Goal: Task Accomplishment & Management: Manage account settings

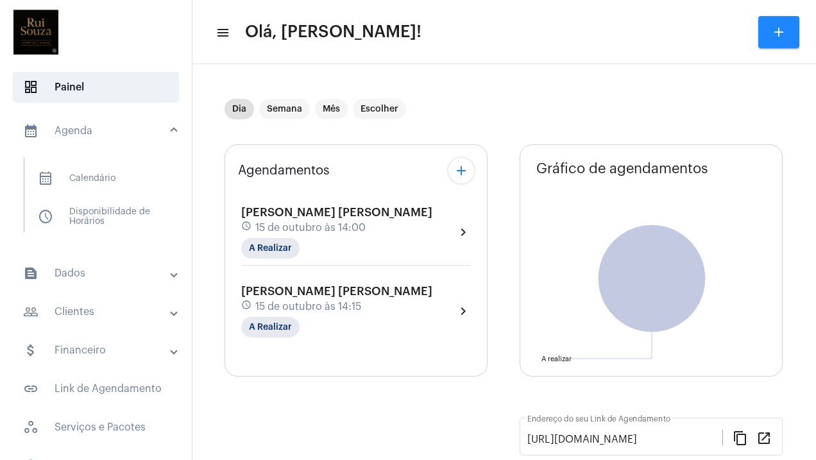
scroll to position [50, 0]
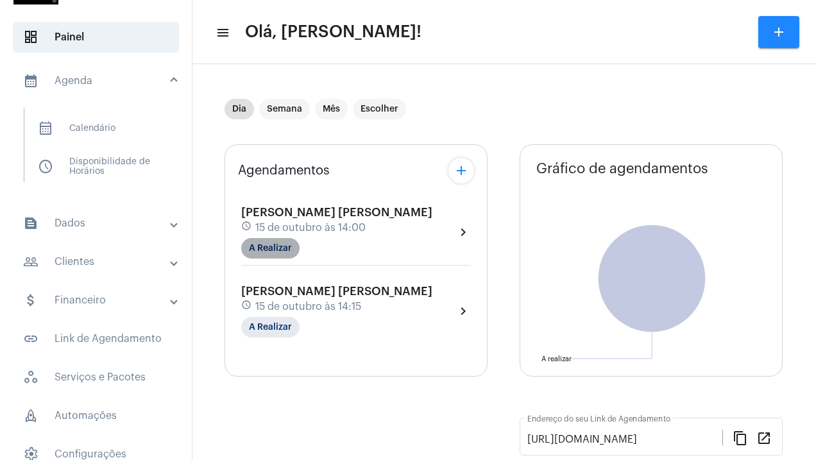
click at [290, 252] on mat-chip "A Realizar" at bounding box center [270, 248] width 58 height 21
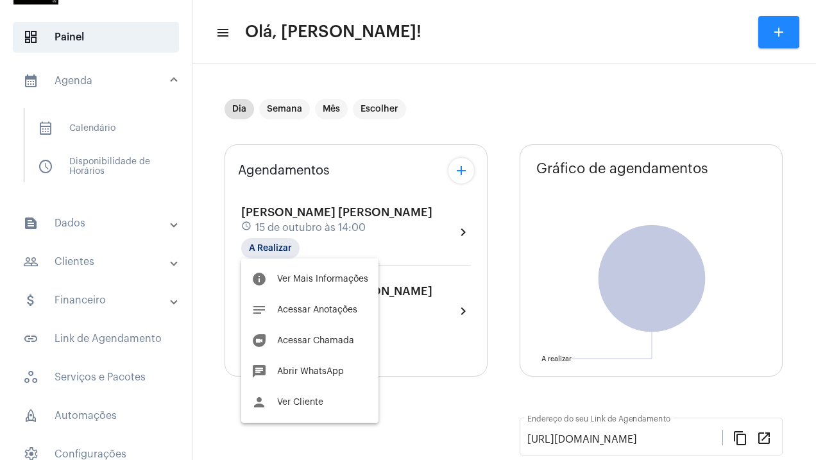
click at [461, 177] on div at bounding box center [408, 230] width 816 height 460
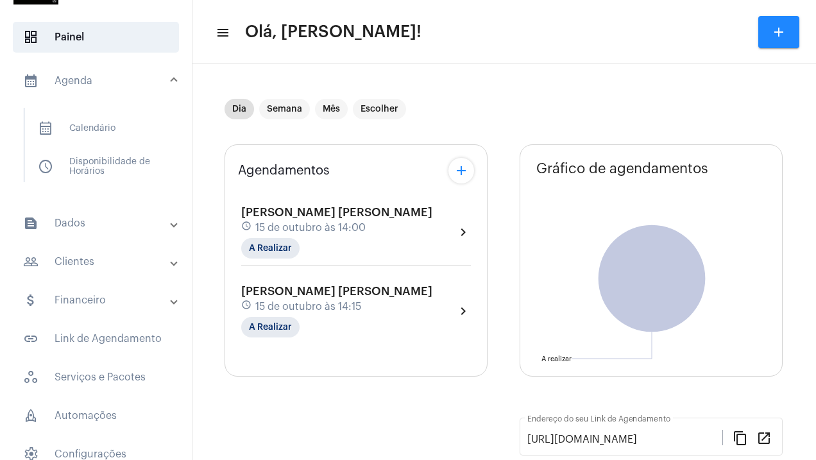
click at [461, 177] on mat-icon "add" at bounding box center [461, 170] width 15 height 15
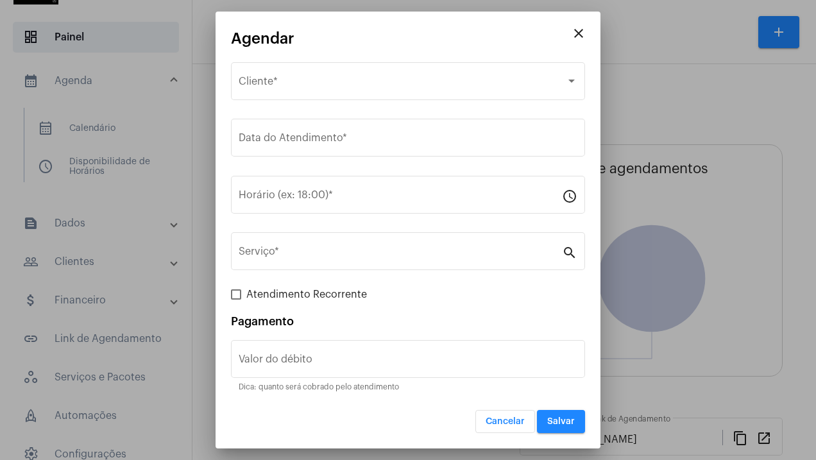
click at [580, 39] on mat-icon "close" at bounding box center [578, 33] width 15 height 15
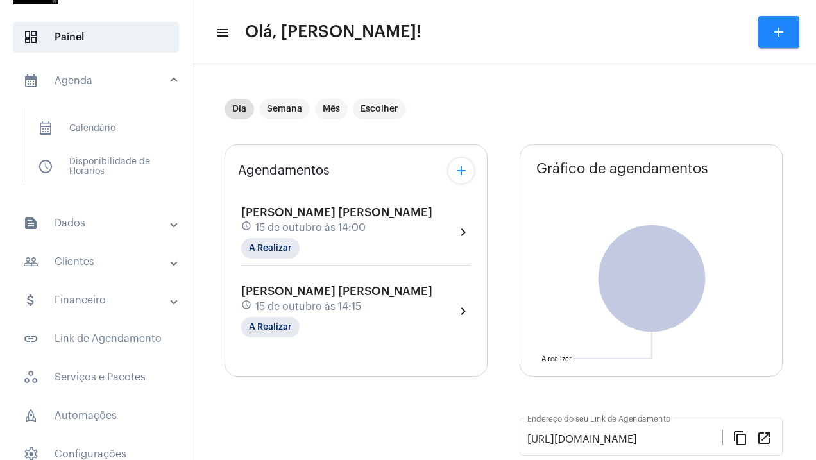
click at [289, 225] on span "15 de outubro às 14:00" at bounding box center [310, 228] width 110 height 12
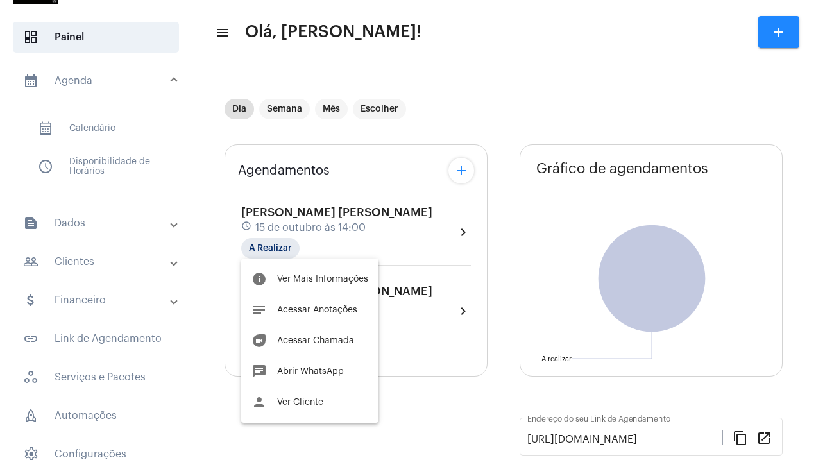
click at [292, 176] on div at bounding box center [408, 230] width 816 height 460
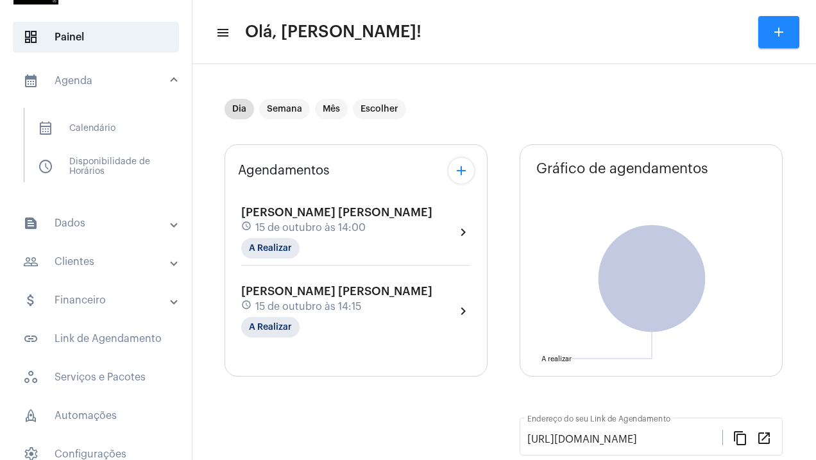
click at [462, 233] on mat-icon "chevron_right" at bounding box center [462, 232] width 15 height 15
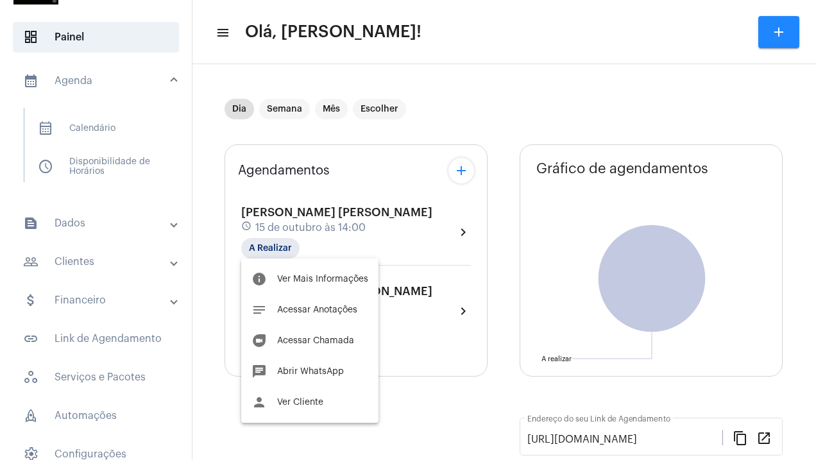
click at [355, 157] on div at bounding box center [408, 230] width 816 height 460
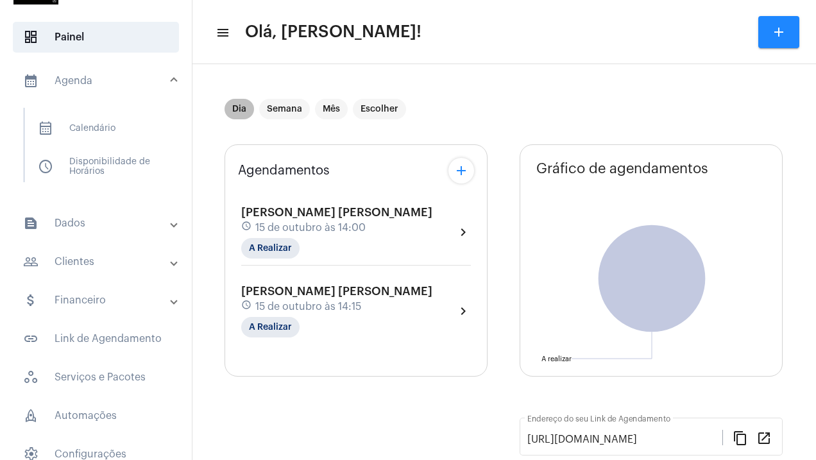
click at [244, 115] on mat-chip "Dia" at bounding box center [240, 109] width 30 height 21
click at [69, 82] on mat-panel-title "calendar_month_outlined Agenda" at bounding box center [97, 80] width 148 height 15
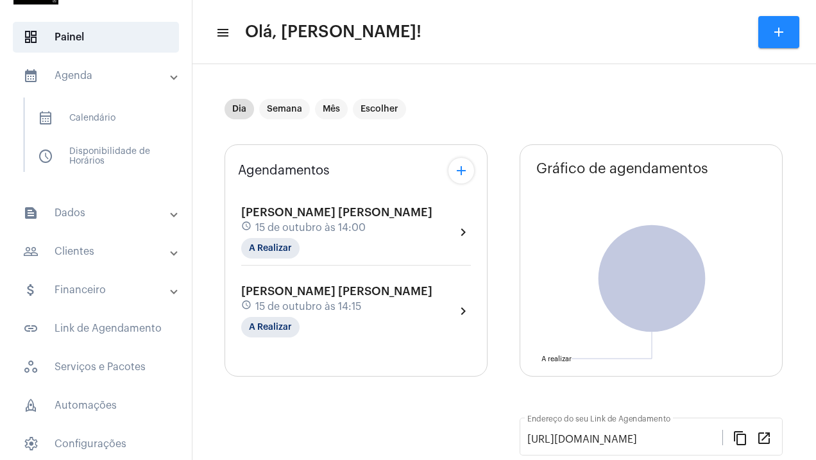
scroll to position [35, 0]
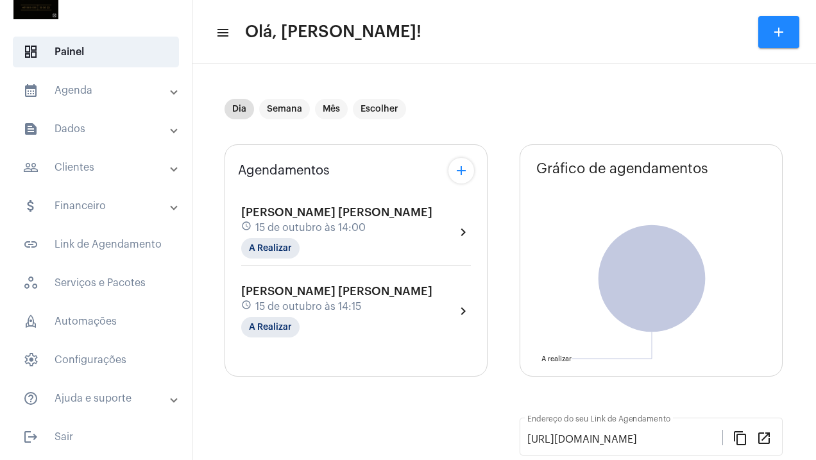
click at [72, 171] on mat-panel-title "people_outline Clientes" at bounding box center [97, 167] width 148 height 15
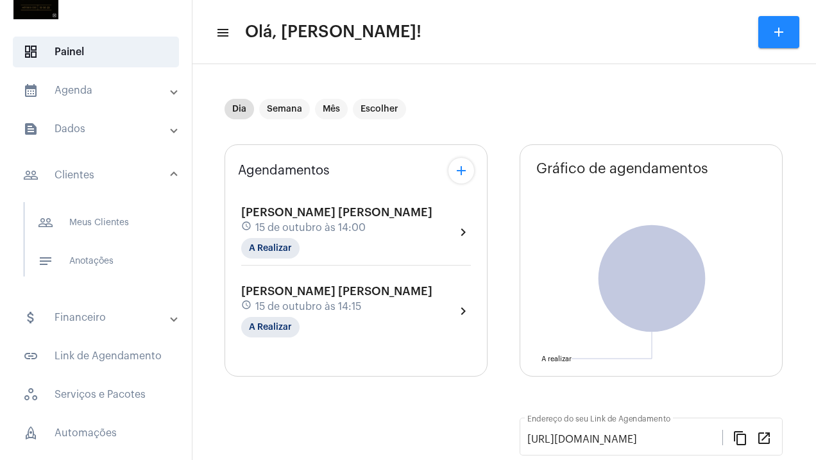
scroll to position [0, 0]
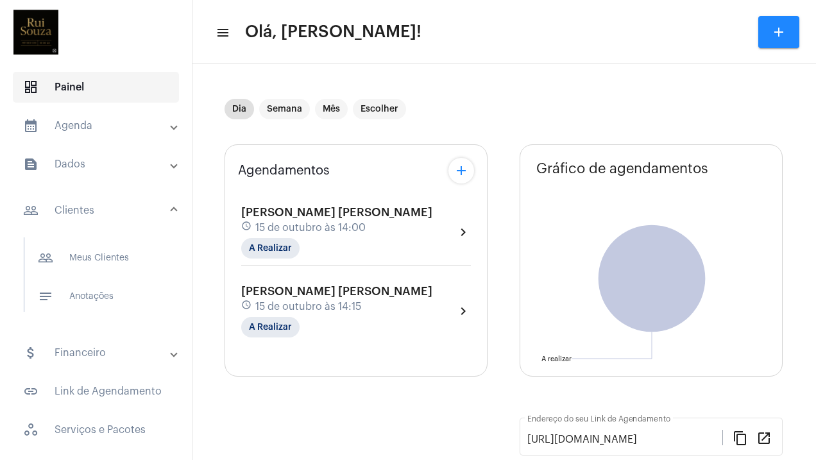
click at [135, 83] on span "dashboard Painel" at bounding box center [96, 87] width 166 height 31
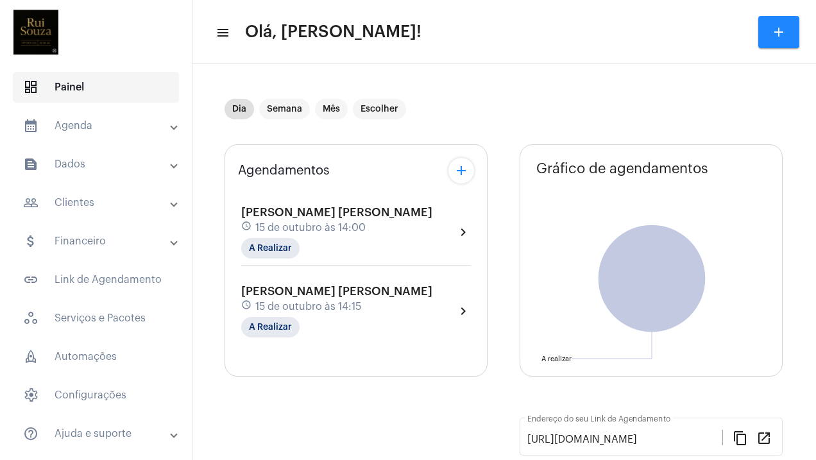
click at [135, 83] on span "dashboard Painel" at bounding box center [96, 87] width 166 height 31
click at [110, 119] on mat-panel-title "calendar_month_outlined Agenda" at bounding box center [97, 125] width 148 height 15
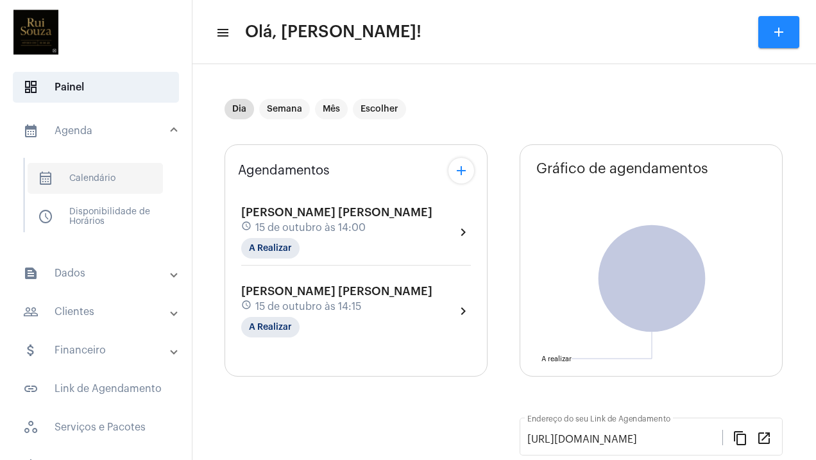
click at [100, 171] on span "calendar_month_outlined Calendário" at bounding box center [95, 178] width 135 height 31
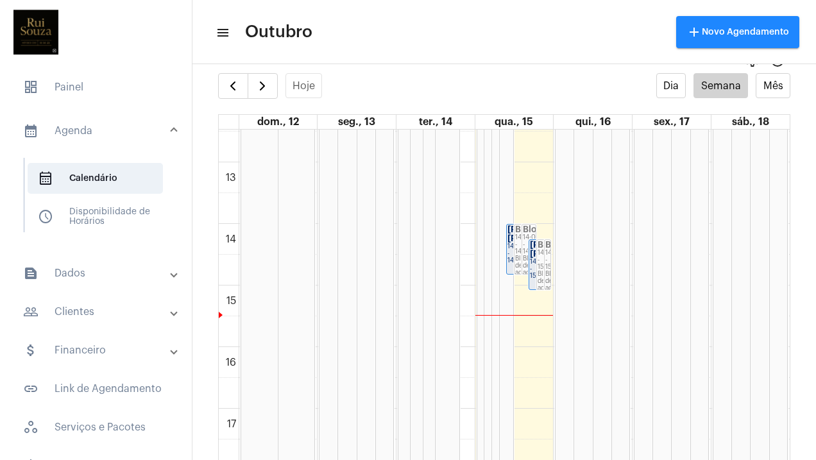
scroll to position [767, 0]
click at [72, 312] on mat-panel-title "people_outline Clientes" at bounding box center [97, 311] width 148 height 15
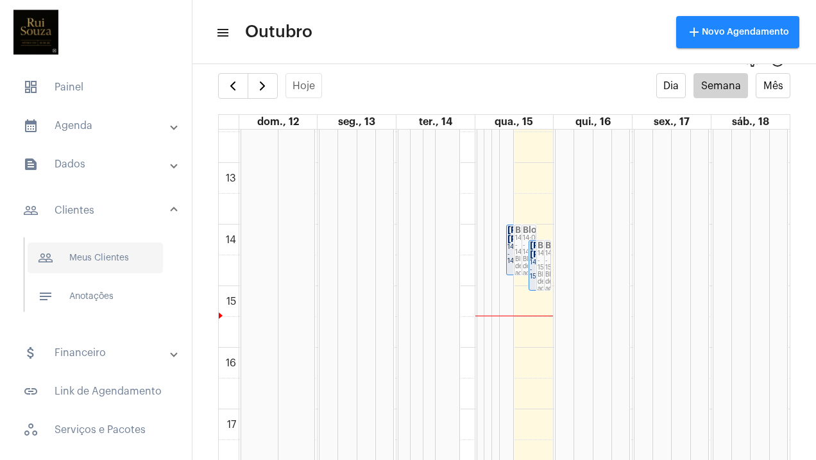
click at [101, 257] on span "people_outline Meus Clientes" at bounding box center [95, 257] width 135 height 31
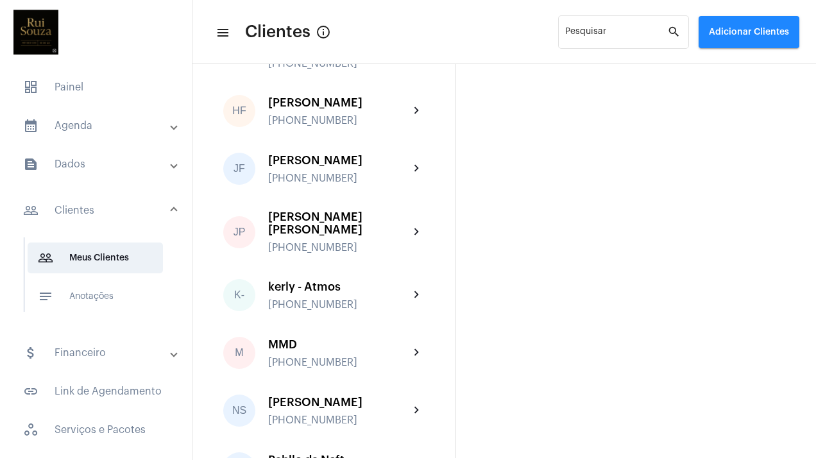
scroll to position [764, 0]
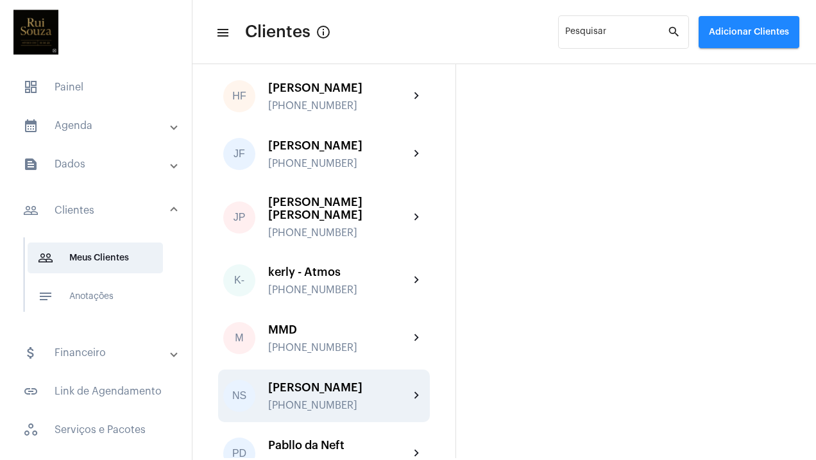
click at [401, 381] on div "[PERSON_NAME] [PHONE_NUMBER]" at bounding box center [338, 396] width 141 height 30
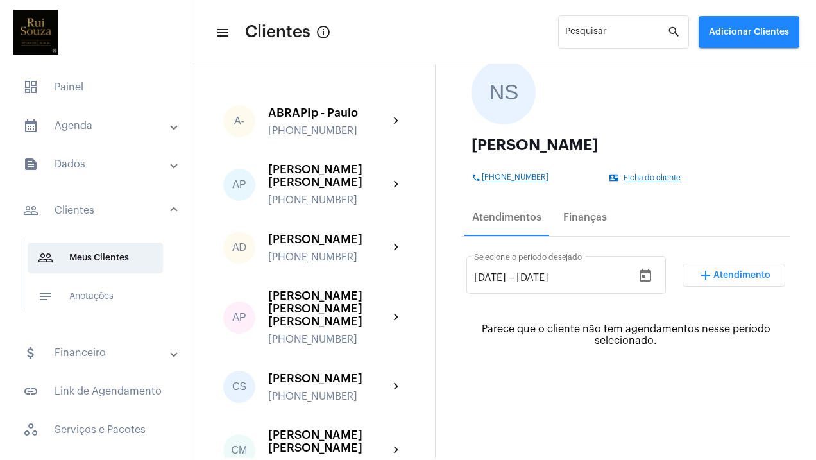
scroll to position [111, 0]
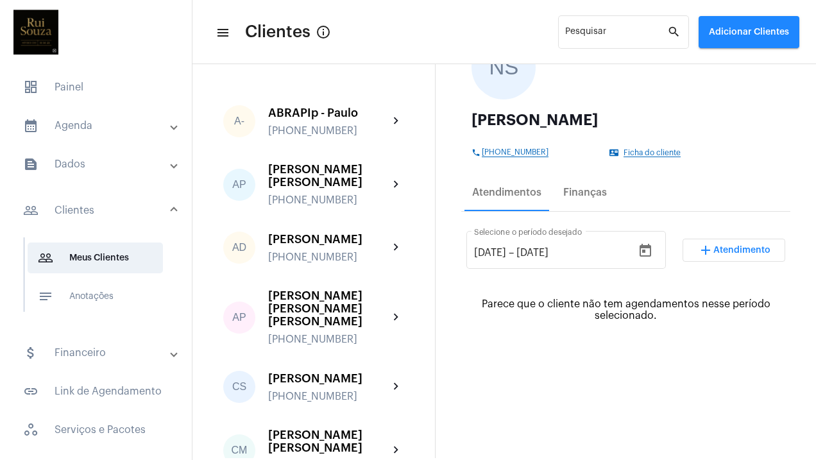
click at [634, 152] on span "Ficha do cliente" at bounding box center [652, 153] width 57 height 8
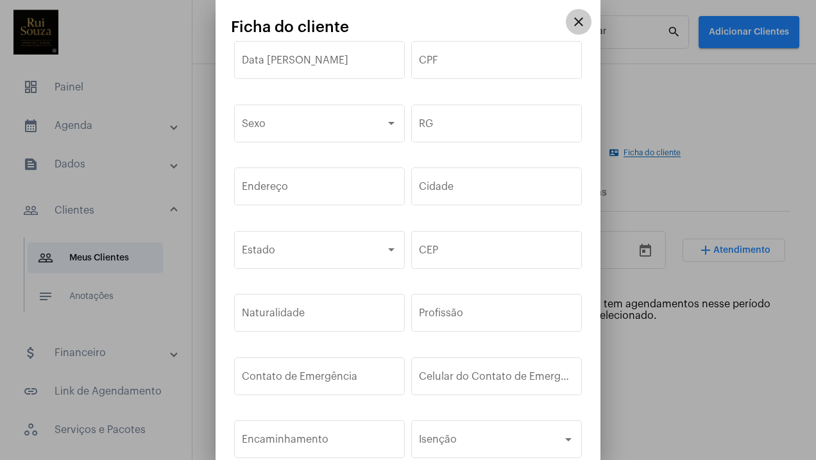
click at [577, 18] on mat-icon "close" at bounding box center [578, 21] width 15 height 15
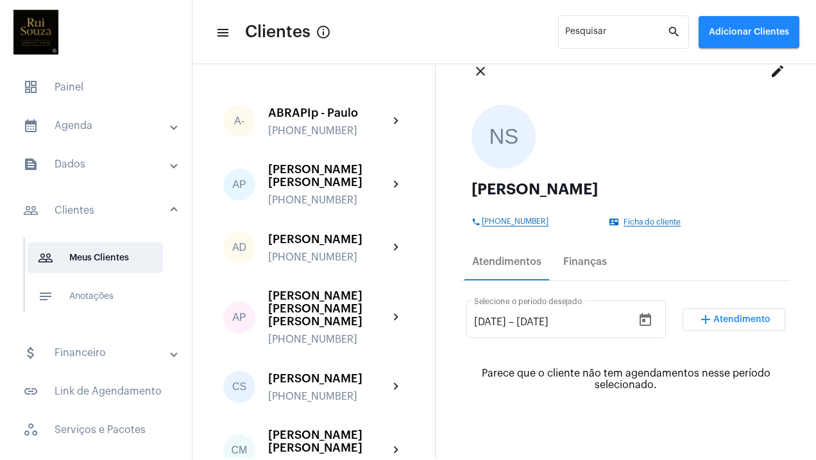
scroll to position [40, 0]
click at [775, 76] on mat-icon "edit" at bounding box center [777, 72] width 15 height 15
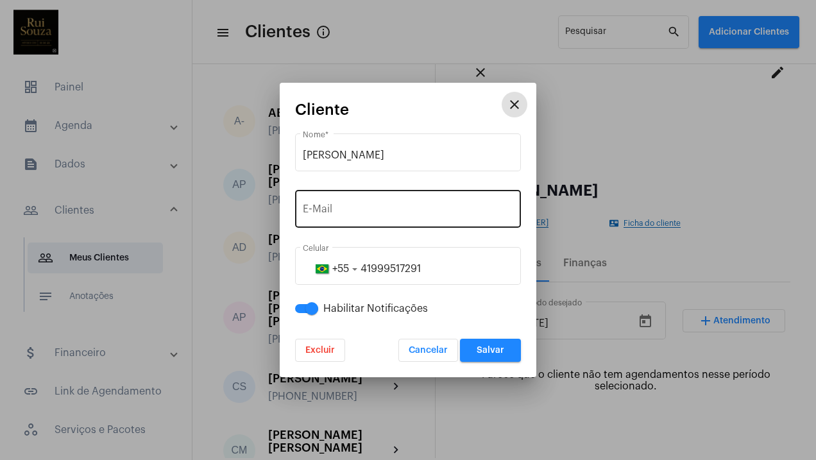
click at [450, 208] on input "E-Mail" at bounding box center [408, 212] width 210 height 12
click at [450, 208] on input "3ws33" at bounding box center [408, 212] width 210 height 12
type input "3"
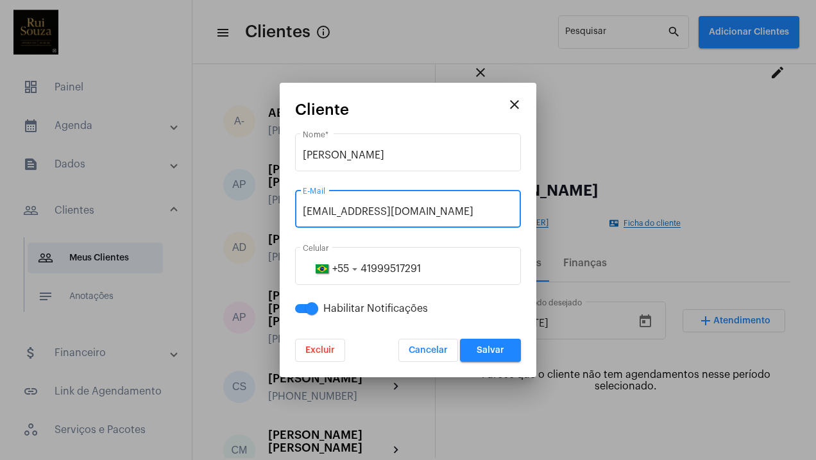
type input "[EMAIL_ADDRESS][DOMAIN_NAME]"
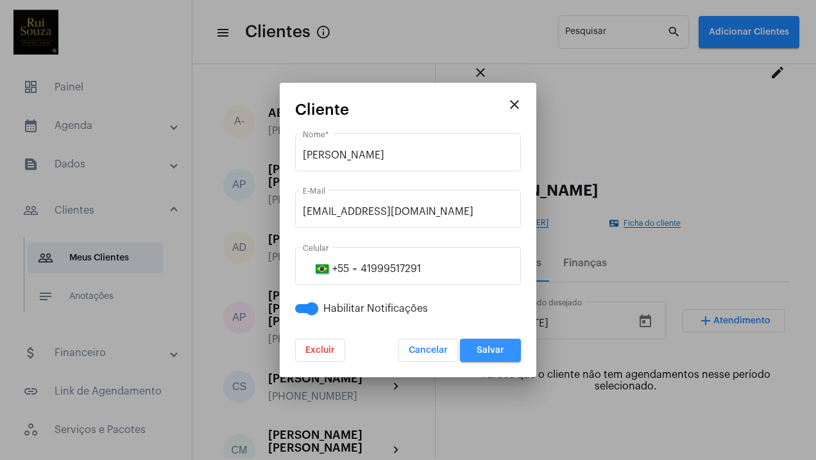
click at [496, 356] on button "Salvar" at bounding box center [490, 350] width 61 height 23
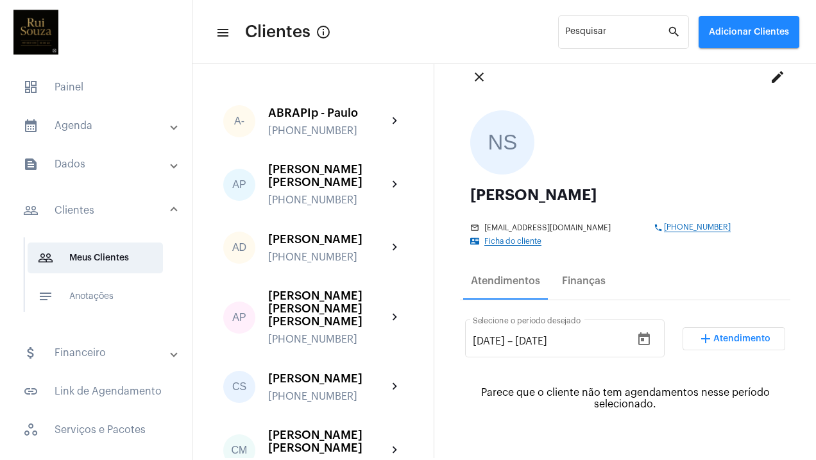
click at [87, 123] on mat-panel-title "calendar_month_outlined Agenda" at bounding box center [97, 125] width 148 height 15
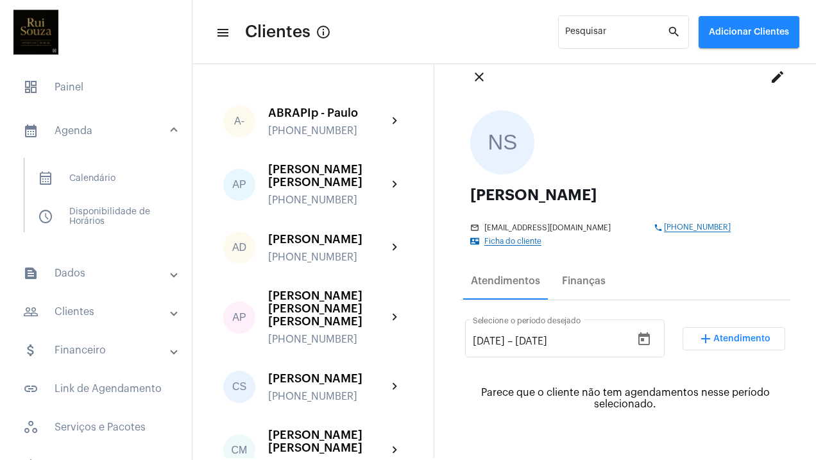
click at [114, 122] on mat-expansion-panel-header "calendar_month_outlined Agenda" at bounding box center [100, 130] width 184 height 41
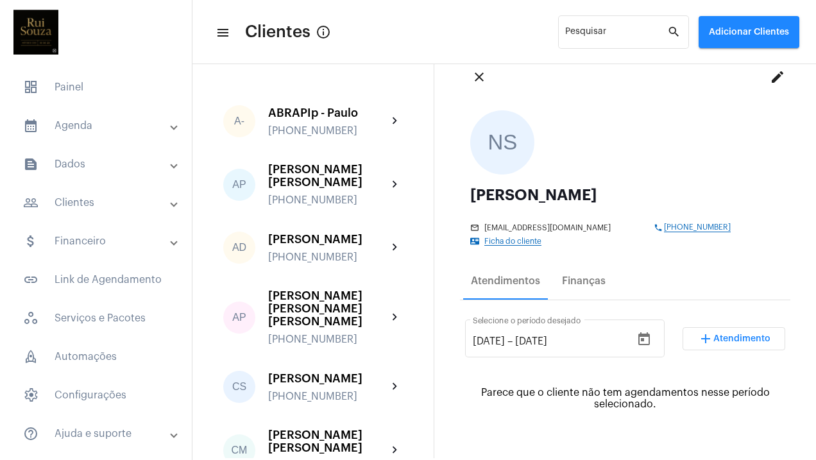
click at [158, 123] on mat-panel-title "calendar_month_outlined Agenda" at bounding box center [97, 125] width 148 height 15
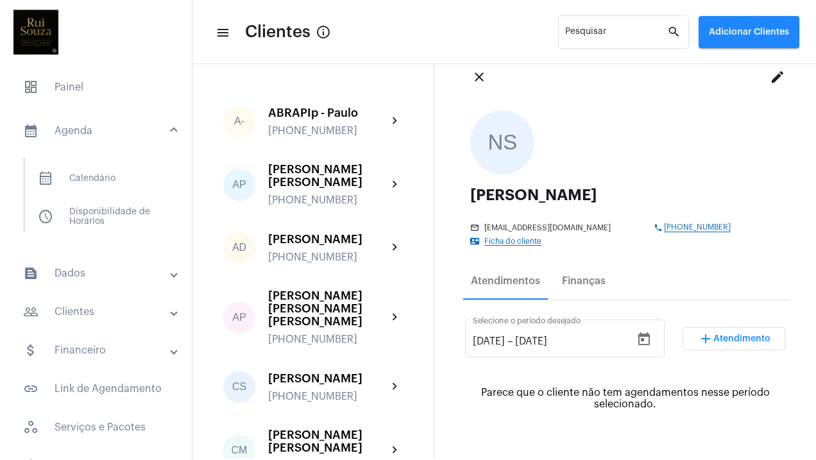
scroll to position [38, 0]
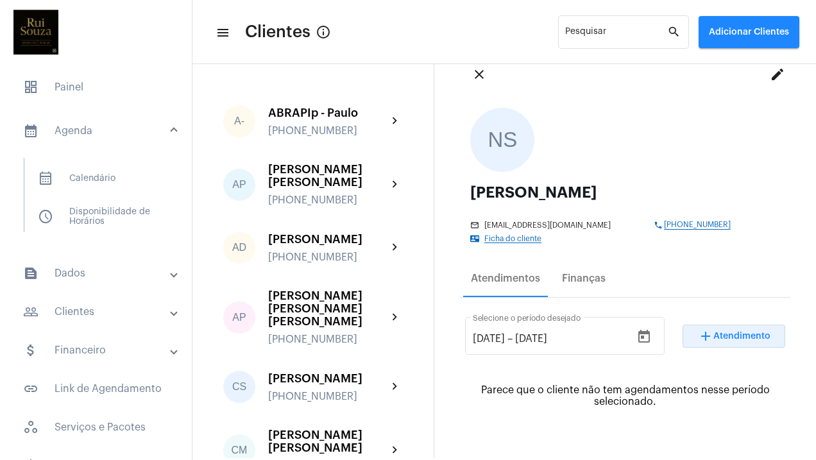
click at [700, 335] on mat-icon "add" at bounding box center [705, 335] width 15 height 15
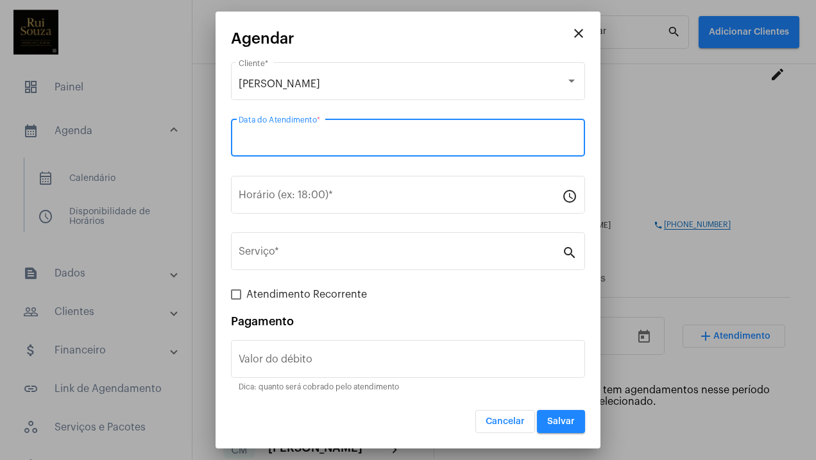
click at [310, 141] on input "Data do Atendimento *" at bounding box center [408, 141] width 339 height 12
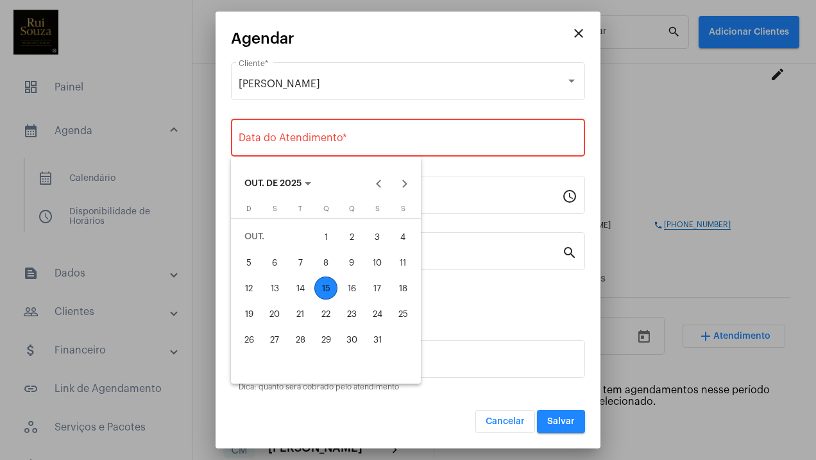
click at [434, 137] on div at bounding box center [408, 230] width 816 height 460
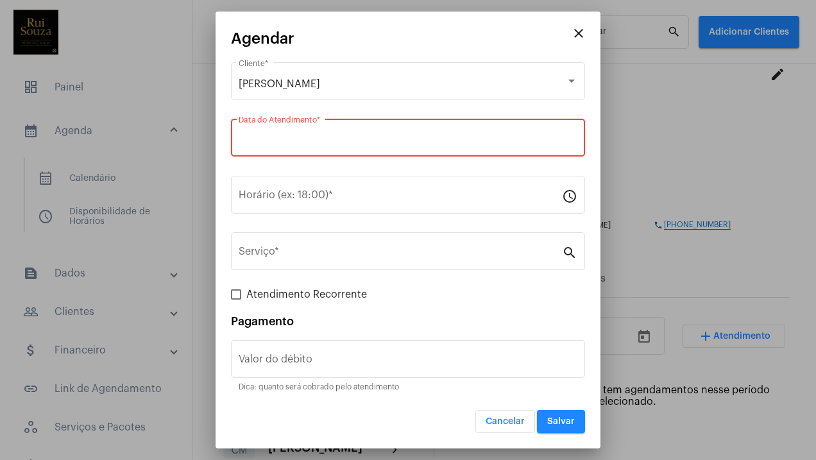
click at [391, 135] on input "Data do Atendimento *" at bounding box center [408, 141] width 339 height 12
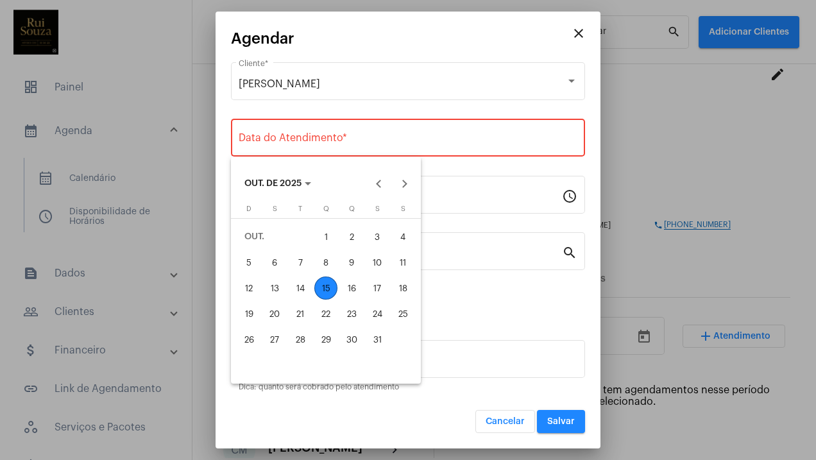
click at [330, 293] on div "15" at bounding box center [325, 287] width 23 height 23
type input "[DATE]"
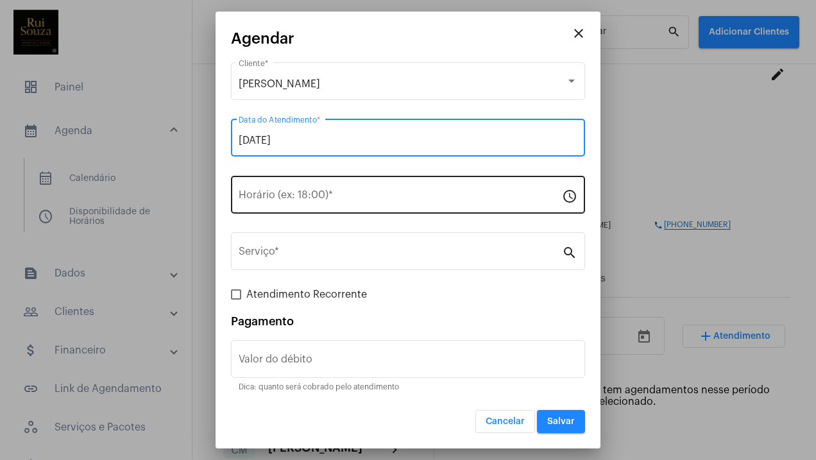
click at [407, 194] on input "Horário (ex: 18:00) *" at bounding box center [400, 198] width 323 height 12
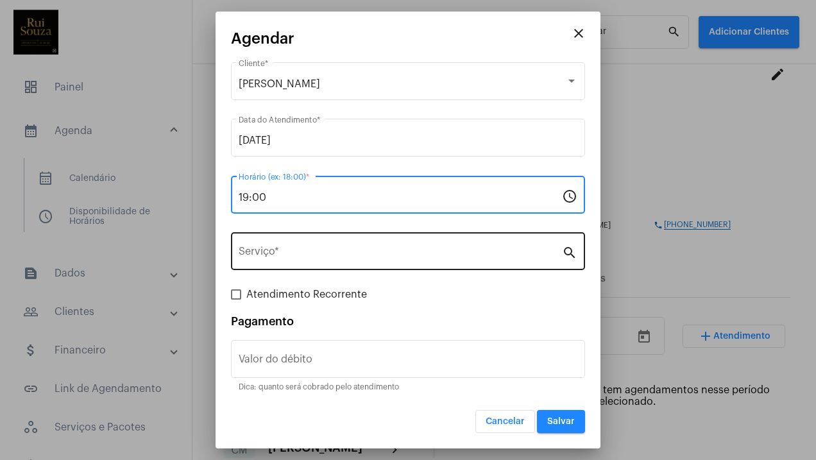
type input "19:00"
click at [467, 254] on input "Serviço *" at bounding box center [400, 254] width 323 height 12
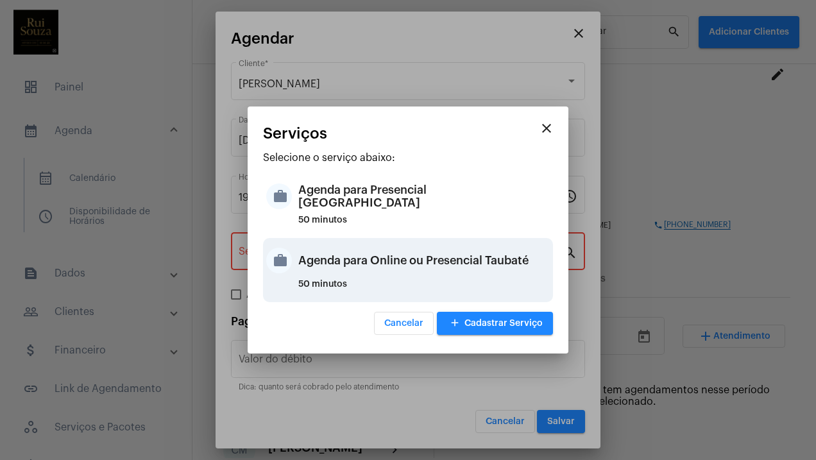
click at [382, 269] on div "Agenda para Online ou Presencial Taubaté" at bounding box center [423, 260] width 251 height 38
type input "Agenda para Online ou Presencial Taubaté"
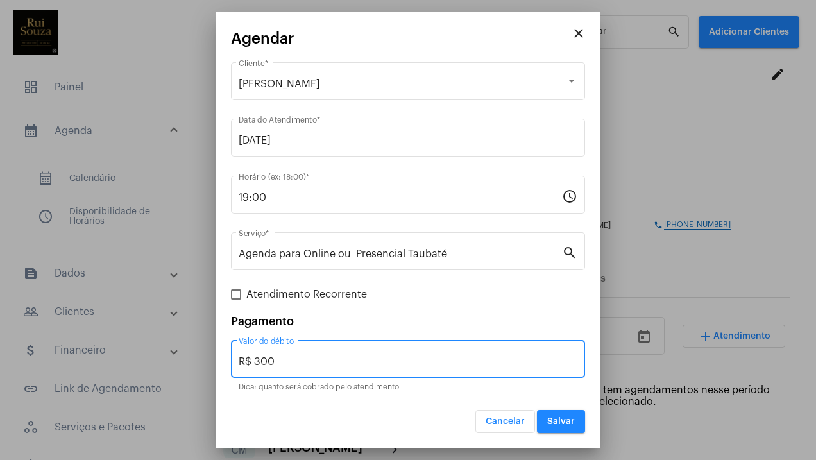
click at [301, 362] on input "R$ 300" at bounding box center [408, 362] width 339 height 12
type input "R$"
click at [552, 423] on span "Salvar" at bounding box center [561, 421] width 28 height 9
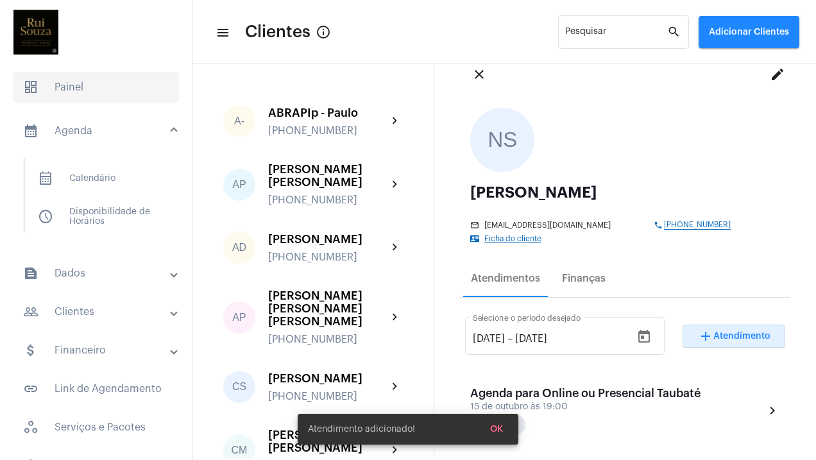
click at [64, 85] on span "dashboard Painel" at bounding box center [96, 87] width 166 height 31
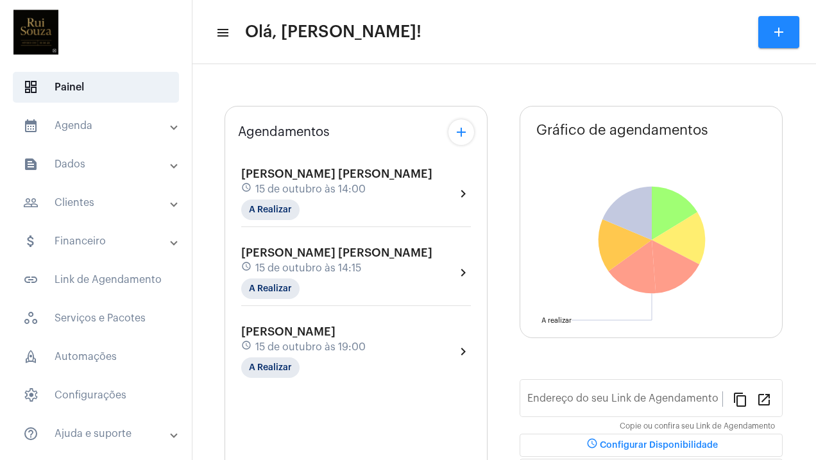
type input "[URL][DOMAIN_NAME]"
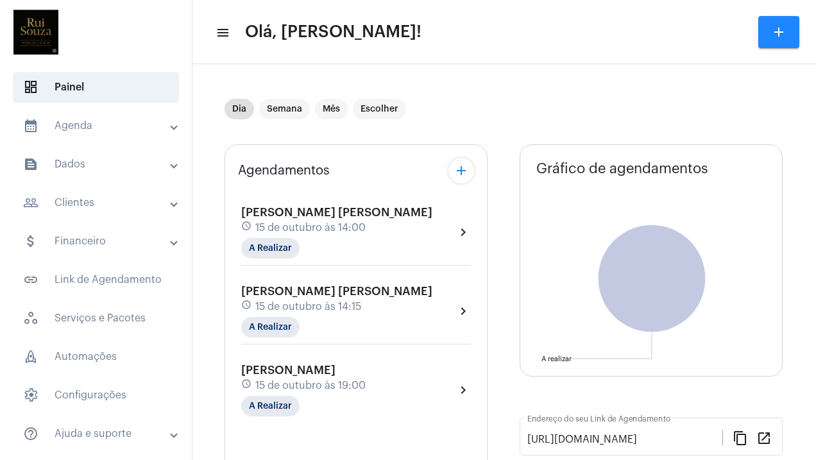
click at [289, 212] on span "[PERSON_NAME] [PERSON_NAME]" at bounding box center [336, 213] width 191 height 12
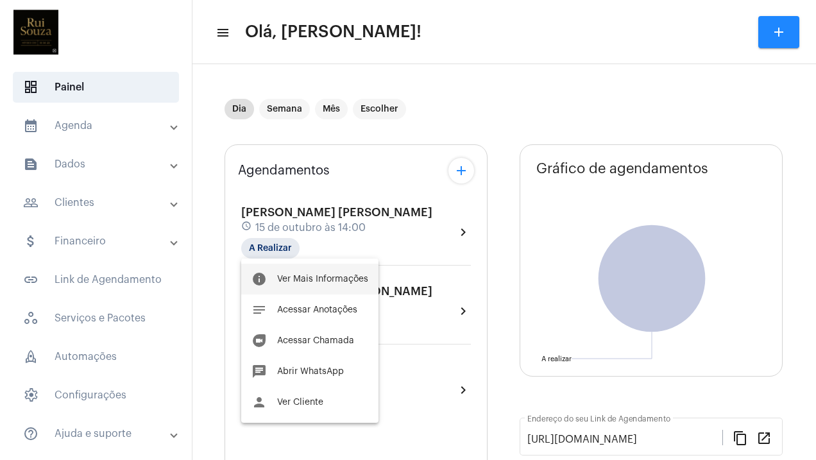
click at [326, 276] on span "Ver Mais Informações" at bounding box center [322, 279] width 91 height 9
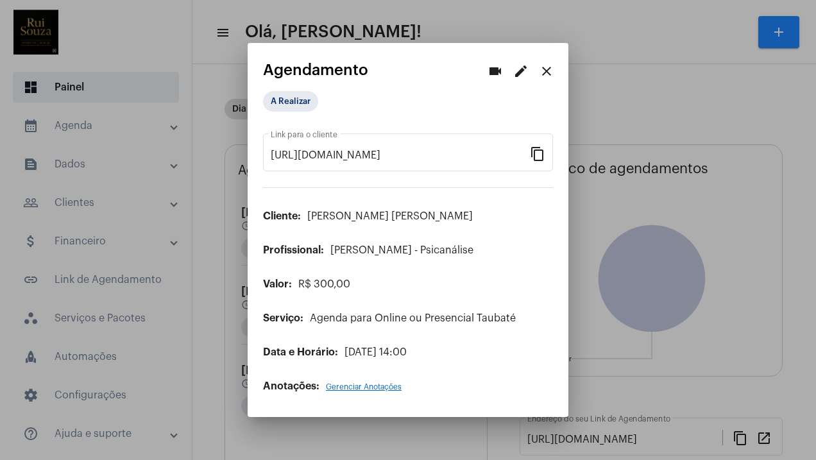
click at [522, 71] on mat-icon "edit" at bounding box center [520, 71] width 15 height 15
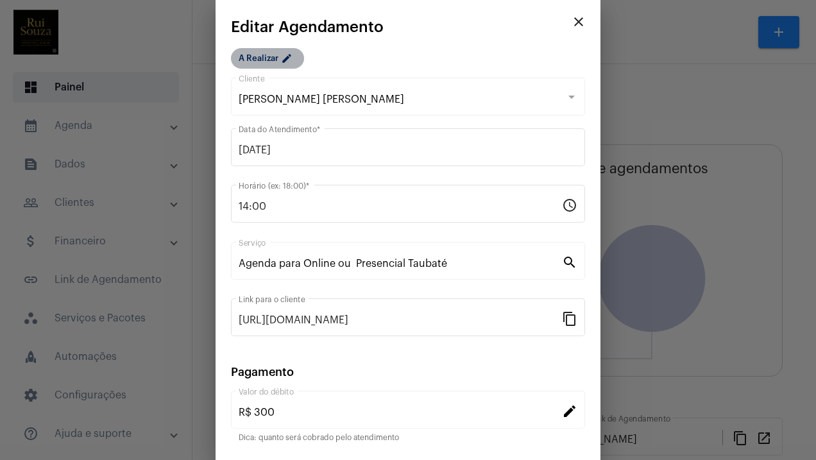
click at [280, 58] on mat-chip "A Realizar edit" at bounding box center [267, 58] width 73 height 21
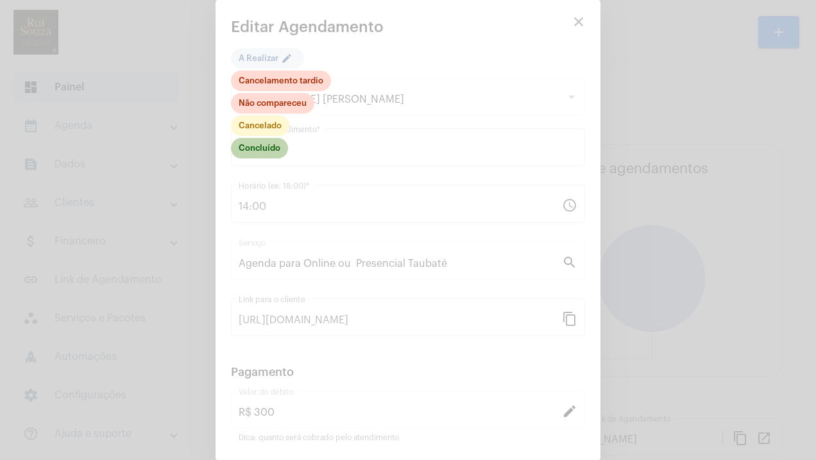
click at [265, 150] on mat-chip "Concluído" at bounding box center [259, 148] width 57 height 21
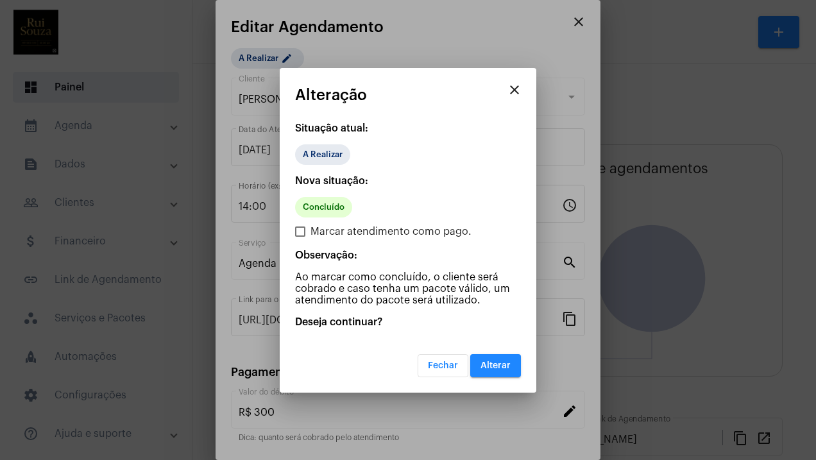
click at [444, 366] on span "Fechar" at bounding box center [443, 365] width 30 height 9
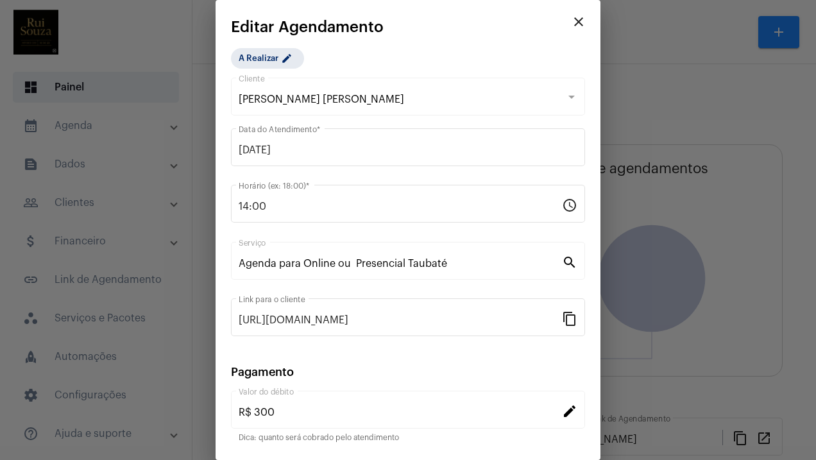
click at [562, 413] on mat-icon "edit" at bounding box center [569, 410] width 15 height 15
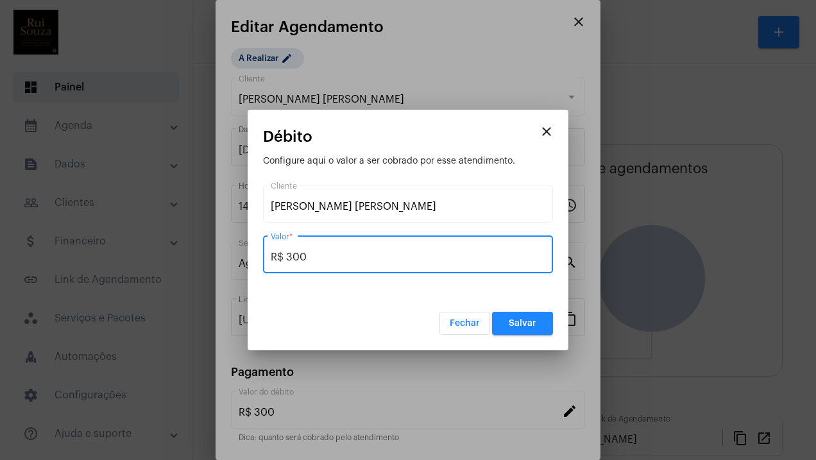
click at [334, 255] on input "R$ 300" at bounding box center [408, 257] width 275 height 12
type input "R$"
click at [534, 325] on span "Salvar" at bounding box center [523, 323] width 28 height 9
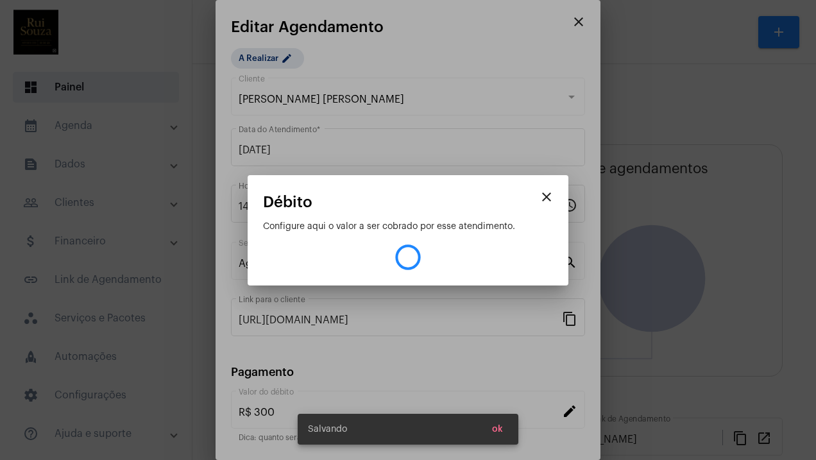
type input "R$ 0"
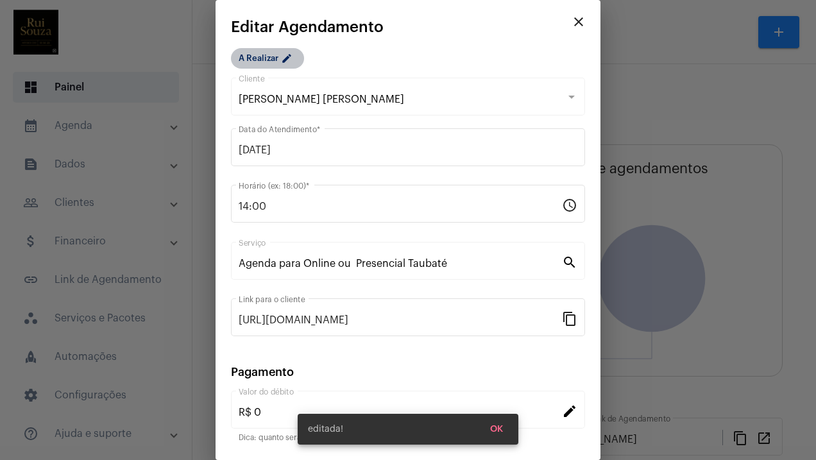
click at [273, 60] on mat-chip "A Realizar edit" at bounding box center [267, 58] width 73 height 21
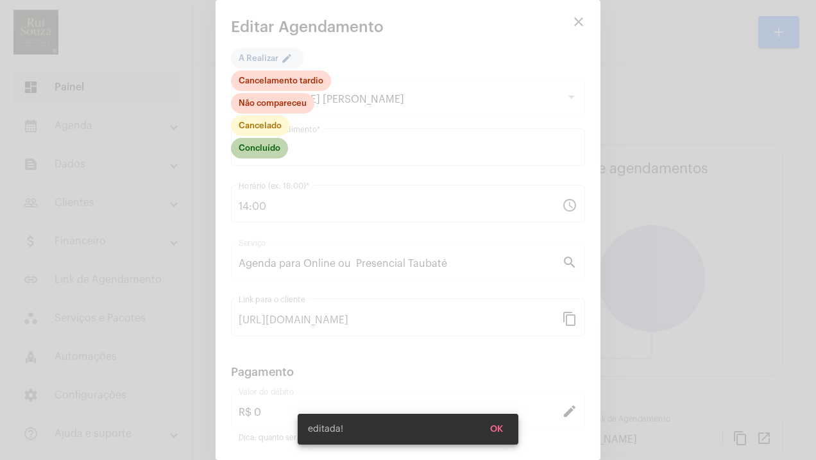
click at [265, 148] on mat-chip "Concluído" at bounding box center [259, 148] width 57 height 21
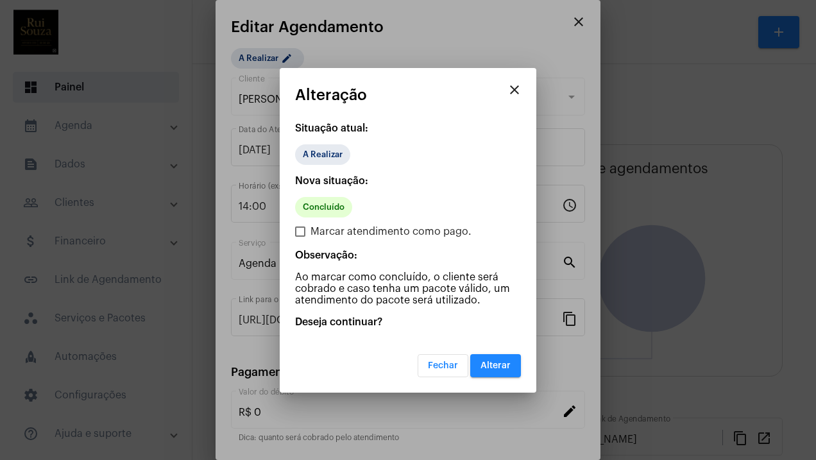
click at [491, 368] on span "Alterar" at bounding box center [495, 365] width 30 height 9
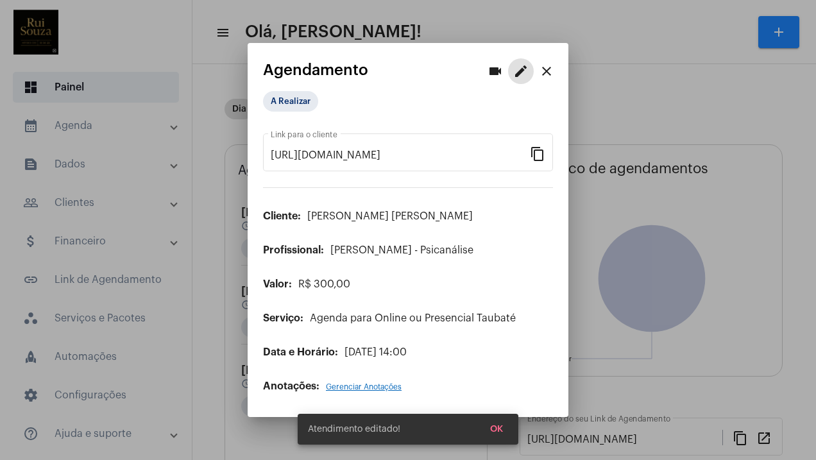
click at [554, 70] on button "close" at bounding box center [547, 71] width 26 height 26
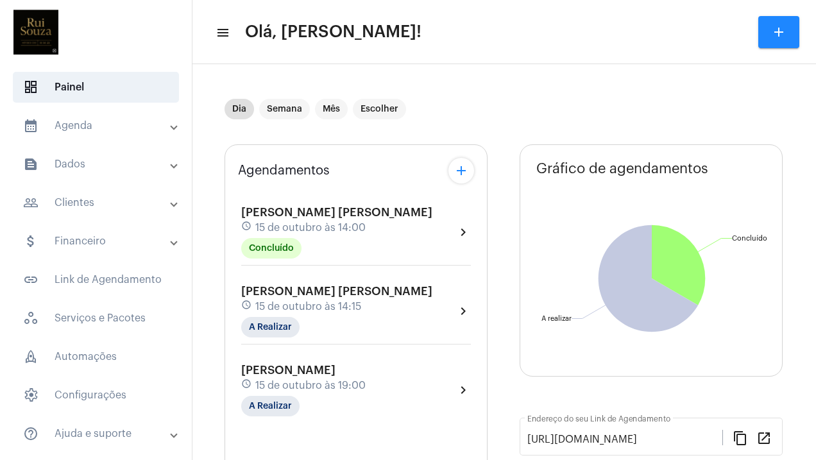
click at [280, 291] on span "[PERSON_NAME] [PERSON_NAME]" at bounding box center [336, 291] width 191 height 12
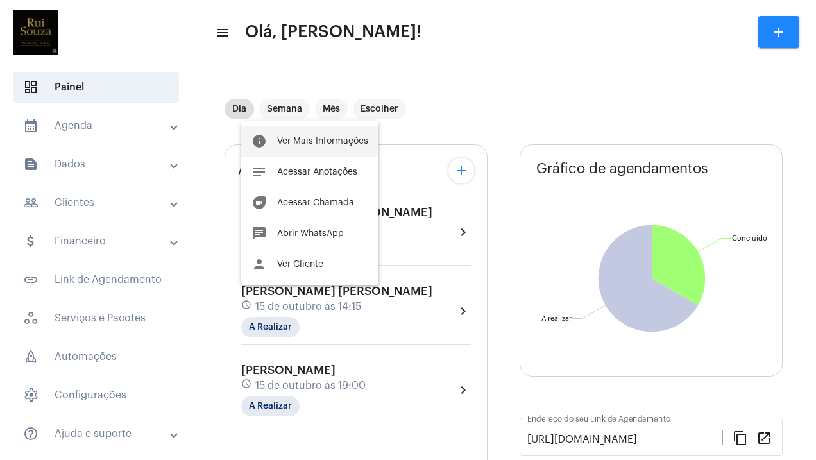
click at [328, 144] on span "Ver Mais Informações" at bounding box center [322, 141] width 91 height 9
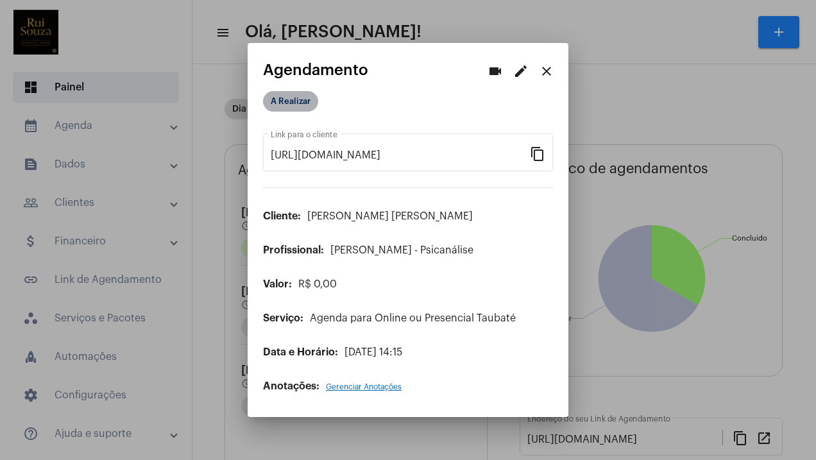
click at [310, 107] on mat-chip "A Realizar" at bounding box center [290, 101] width 55 height 21
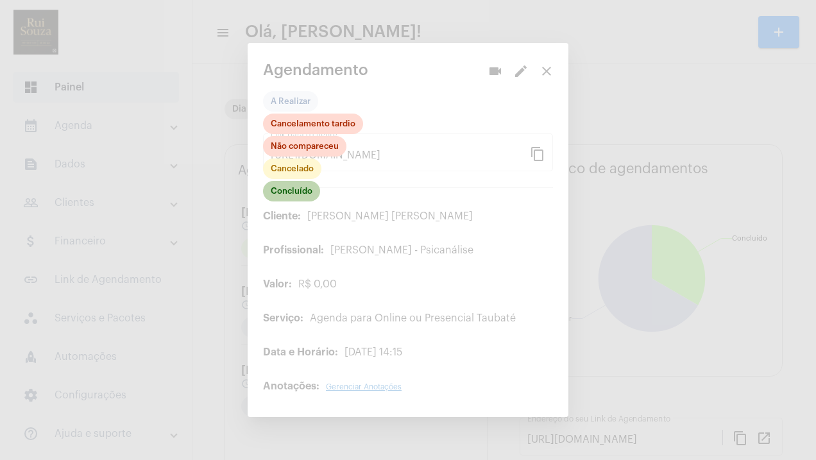
click at [296, 191] on mat-chip "Concluído" at bounding box center [291, 191] width 57 height 21
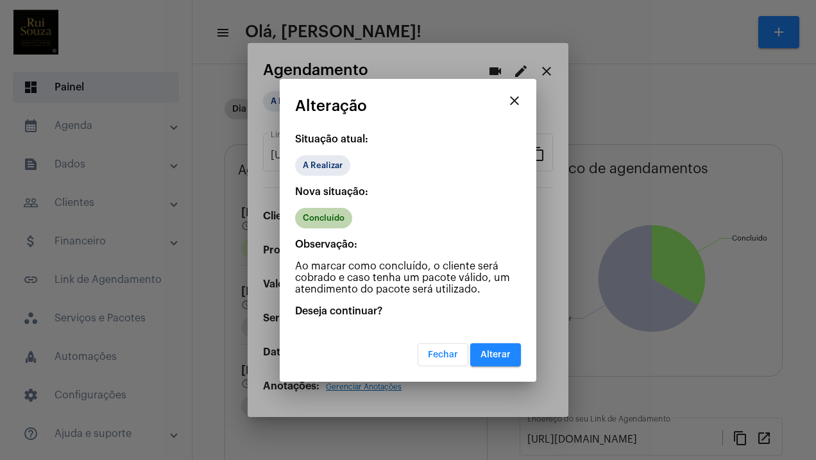
click at [318, 223] on mat-chip "Concluído" at bounding box center [323, 218] width 57 height 21
click at [497, 352] on span "Alterar" at bounding box center [495, 354] width 30 height 9
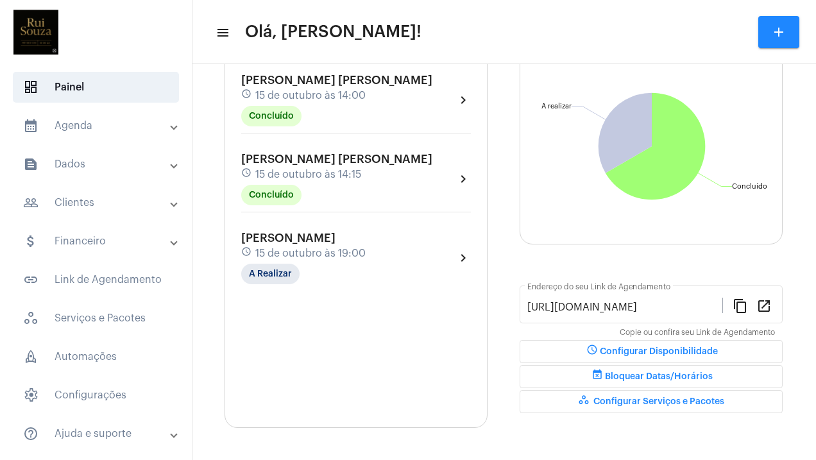
scroll to position [469, 0]
